Goal: Information Seeking & Learning: Check status

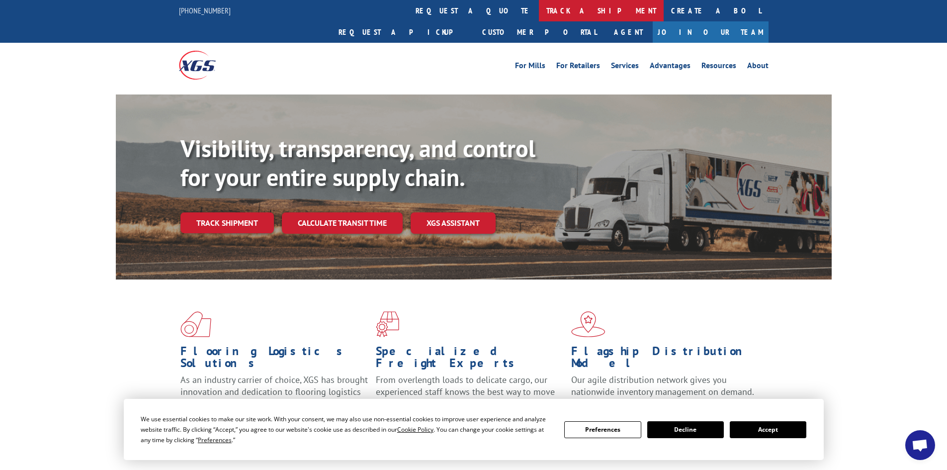
click at [539, 11] on link "track a shipment" at bounding box center [601, 10] width 125 height 21
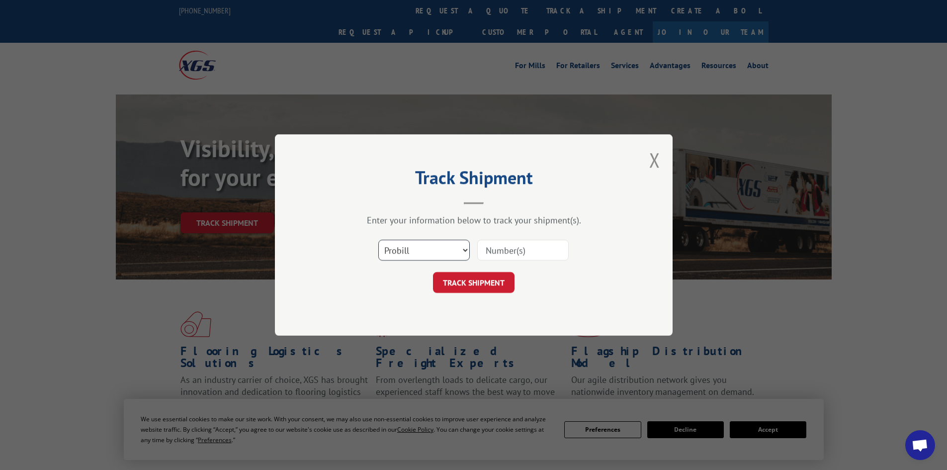
click at [423, 252] on select "Select category... Probill BOL PO" at bounding box center [423, 250] width 91 height 21
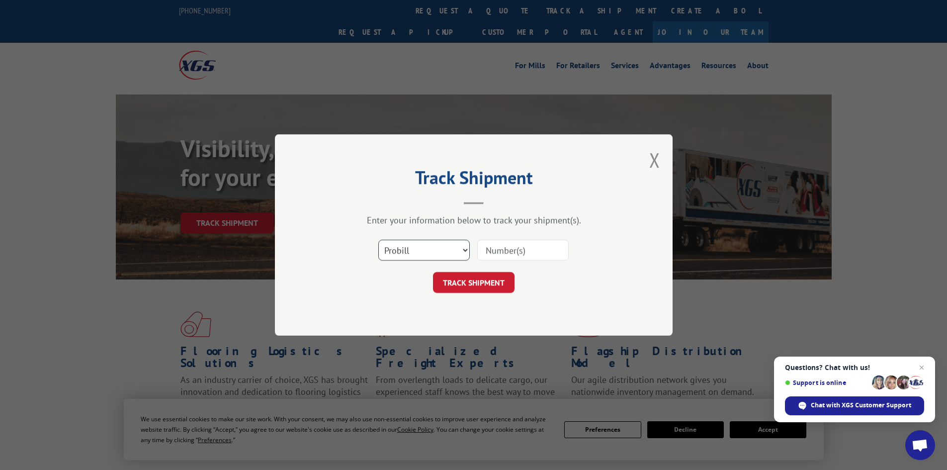
select select "bol"
click at [378, 240] on select "Select category... Probill BOL PO" at bounding box center [423, 250] width 91 height 21
click at [502, 251] on input at bounding box center [522, 250] width 91 height 21
paste input "5559523"
type input "5559523"
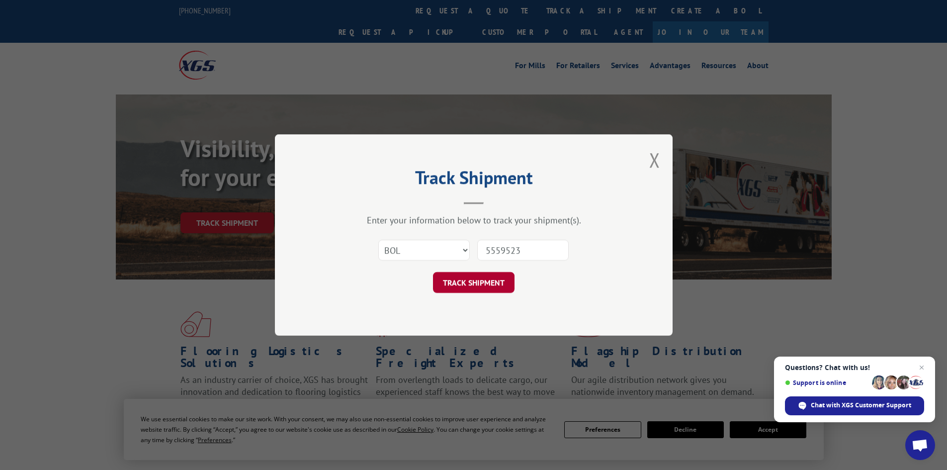
click at [488, 276] on button "TRACK SHIPMENT" at bounding box center [474, 282] width 82 height 21
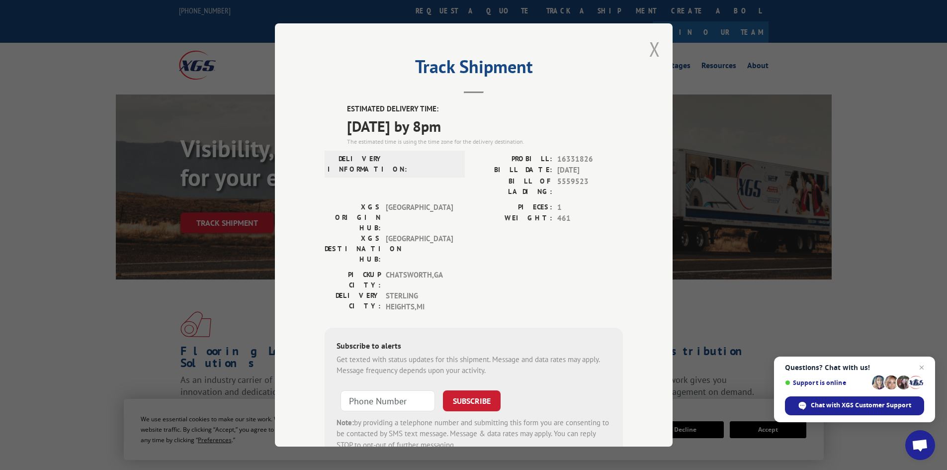
click at [650, 47] on button "Close modal" at bounding box center [654, 49] width 11 height 26
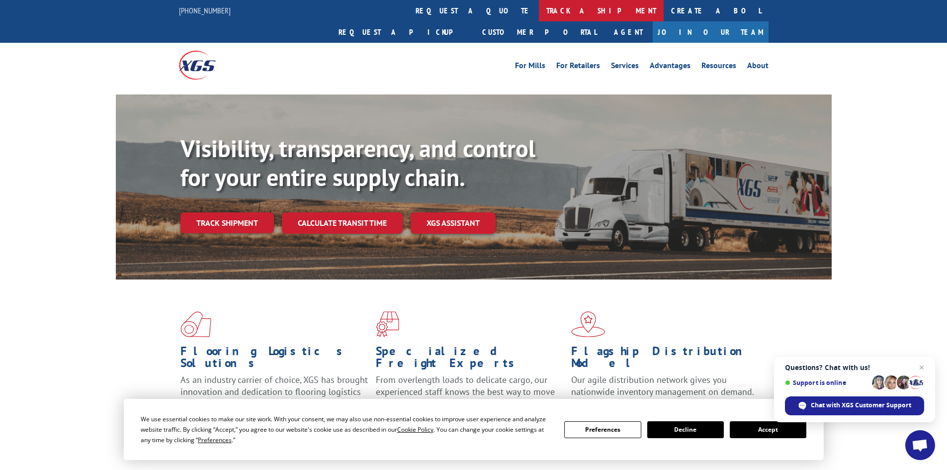
click at [539, 10] on link "track a shipment" at bounding box center [601, 10] width 125 height 21
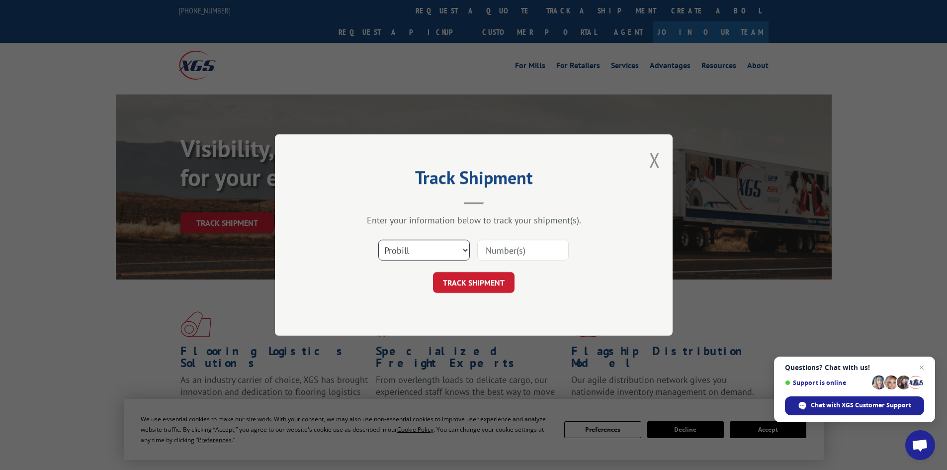
click at [445, 245] on select "Select category... Probill BOL PO" at bounding box center [423, 250] width 91 height 21
select select "bol"
click at [378, 240] on select "Select category... Probill BOL PO" at bounding box center [423, 250] width 91 height 21
click at [496, 251] on input at bounding box center [522, 250] width 91 height 21
paste input "5590523"
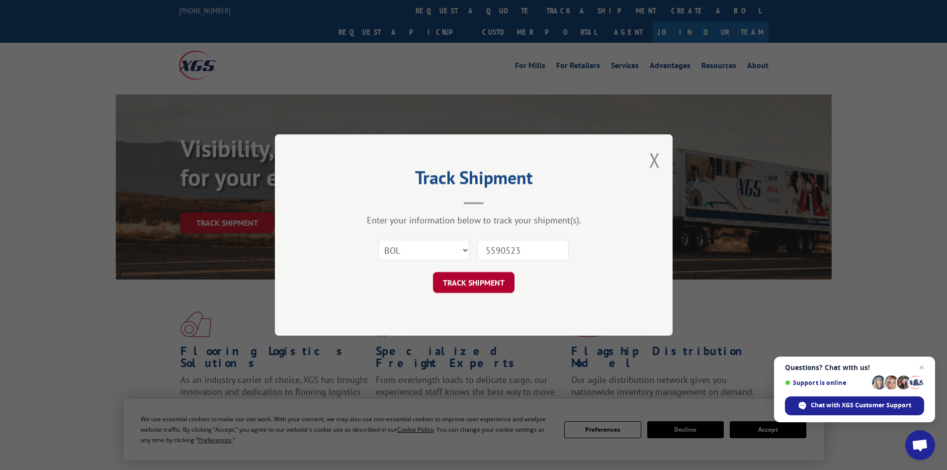
type input "5590523"
click at [482, 277] on button "TRACK SHIPMENT" at bounding box center [474, 282] width 82 height 21
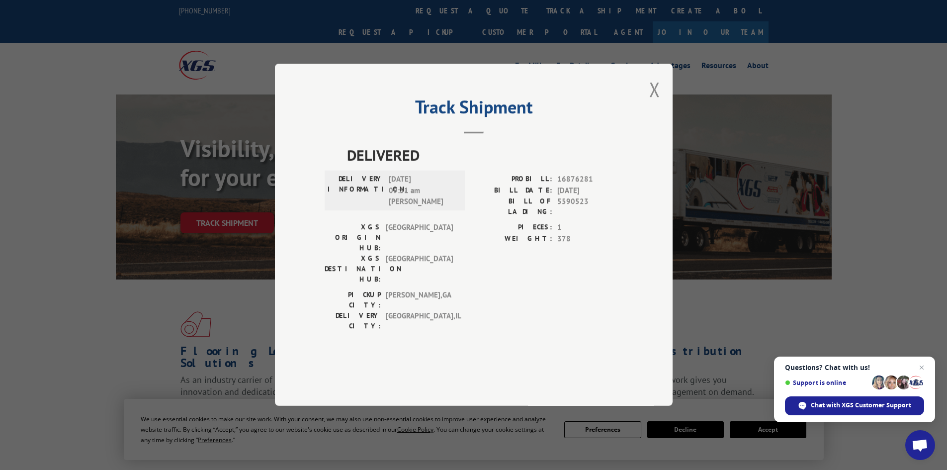
click at [656, 102] on button "Close modal" at bounding box center [654, 89] width 11 height 26
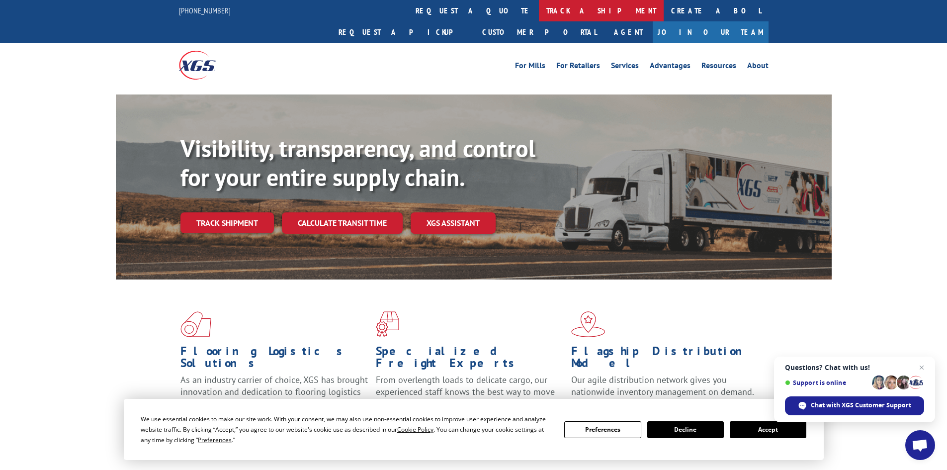
click at [539, 8] on link "track a shipment" at bounding box center [601, 10] width 125 height 21
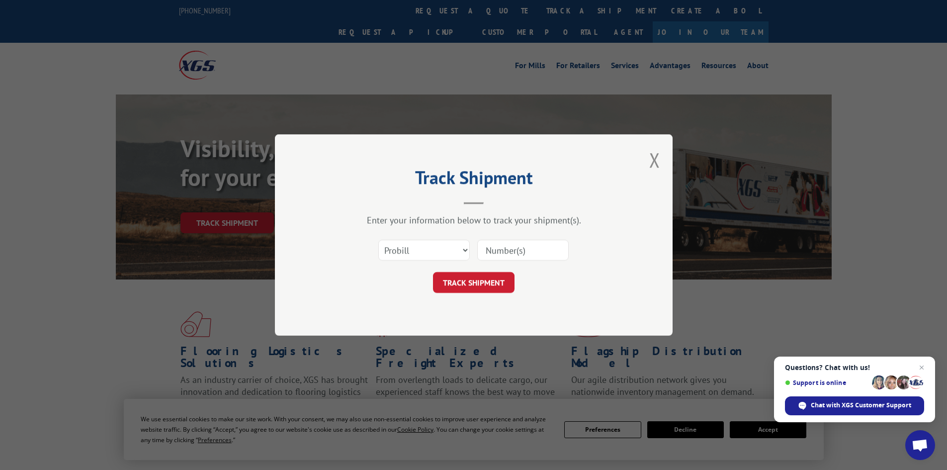
click at [492, 251] on input at bounding box center [522, 250] width 91 height 21
paste input "313017"
type input "313017"
click at [483, 277] on button "TRACK SHIPMENT" at bounding box center [474, 282] width 82 height 21
